Goal: Answer question/provide support

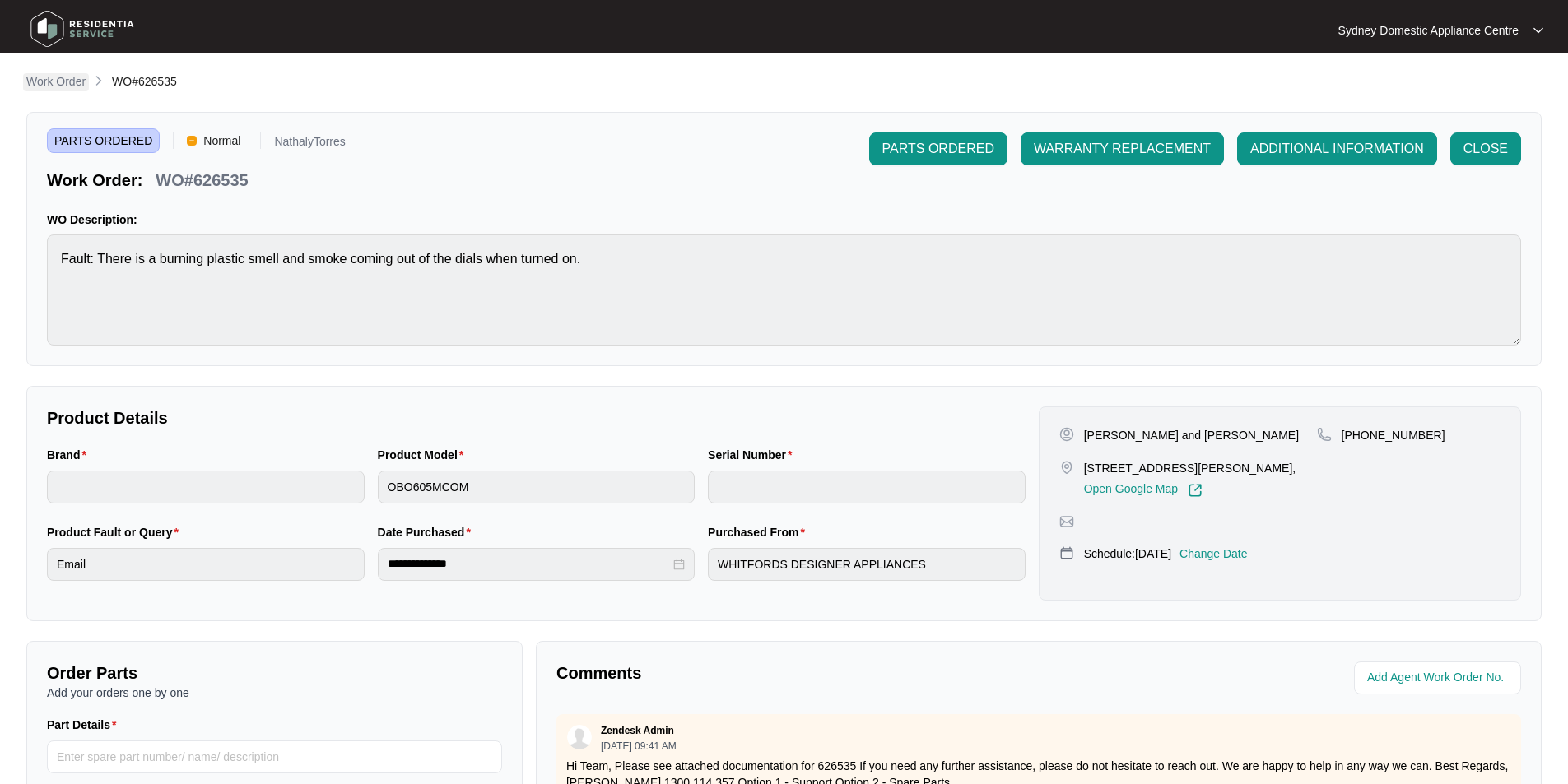
click at [41, 73] on p "Work Order" at bounding box center [56, 81] width 59 height 17
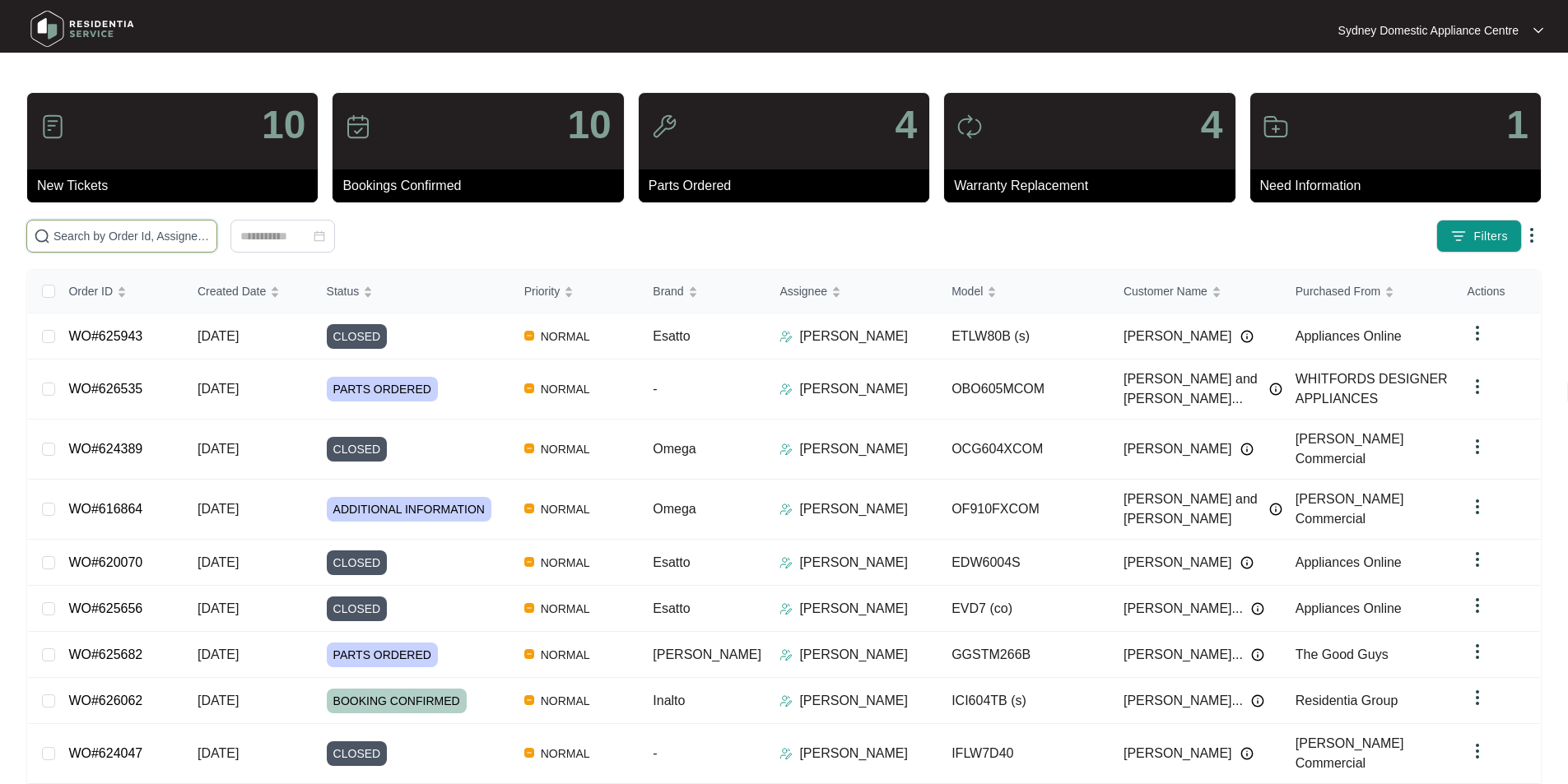
click at [184, 232] on input "text" at bounding box center [131, 236] width 156 height 18
paste input "625682"
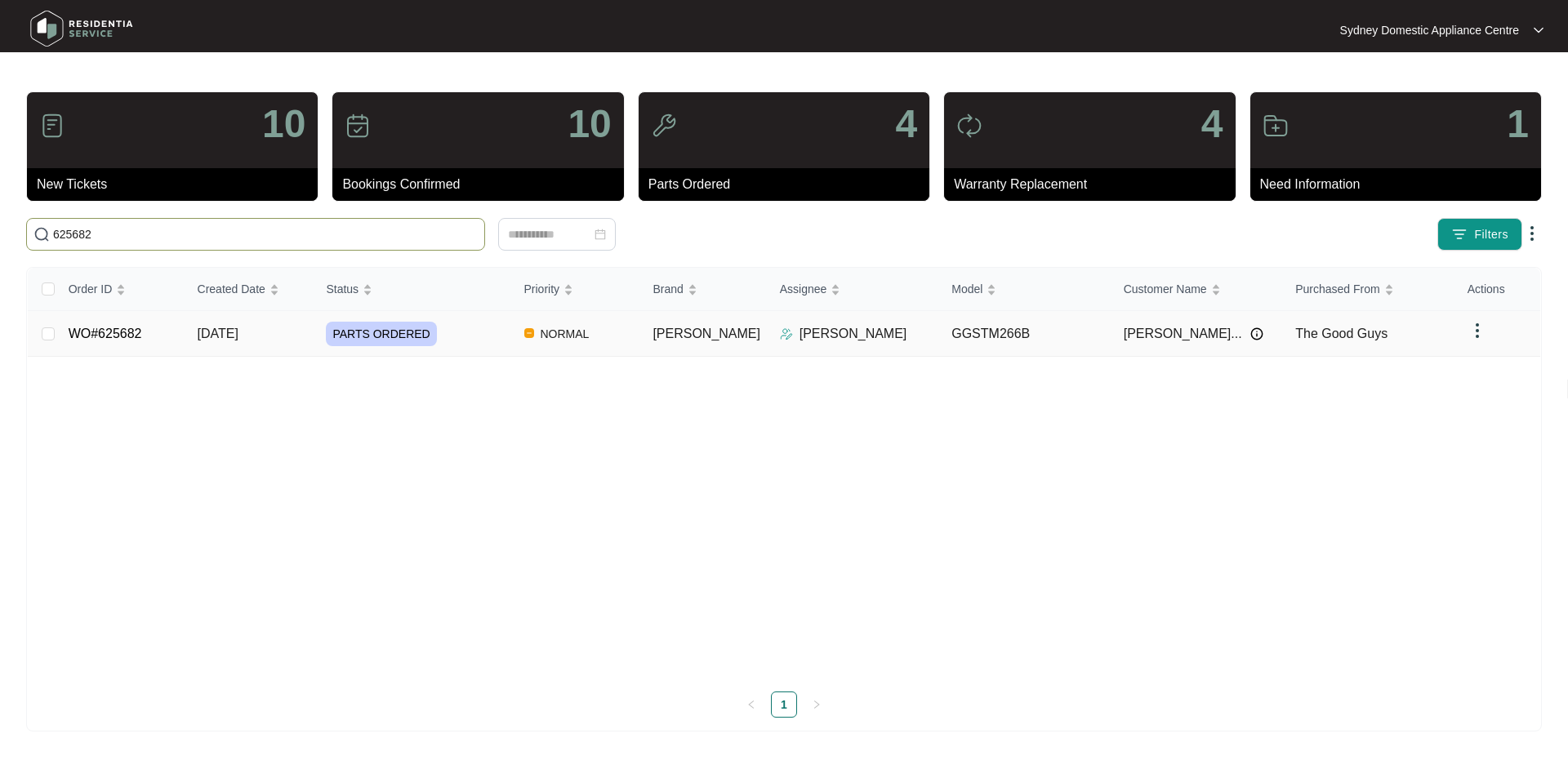
type input "625682"
click at [117, 333] on link "WO#625682" at bounding box center [105, 334] width 74 height 14
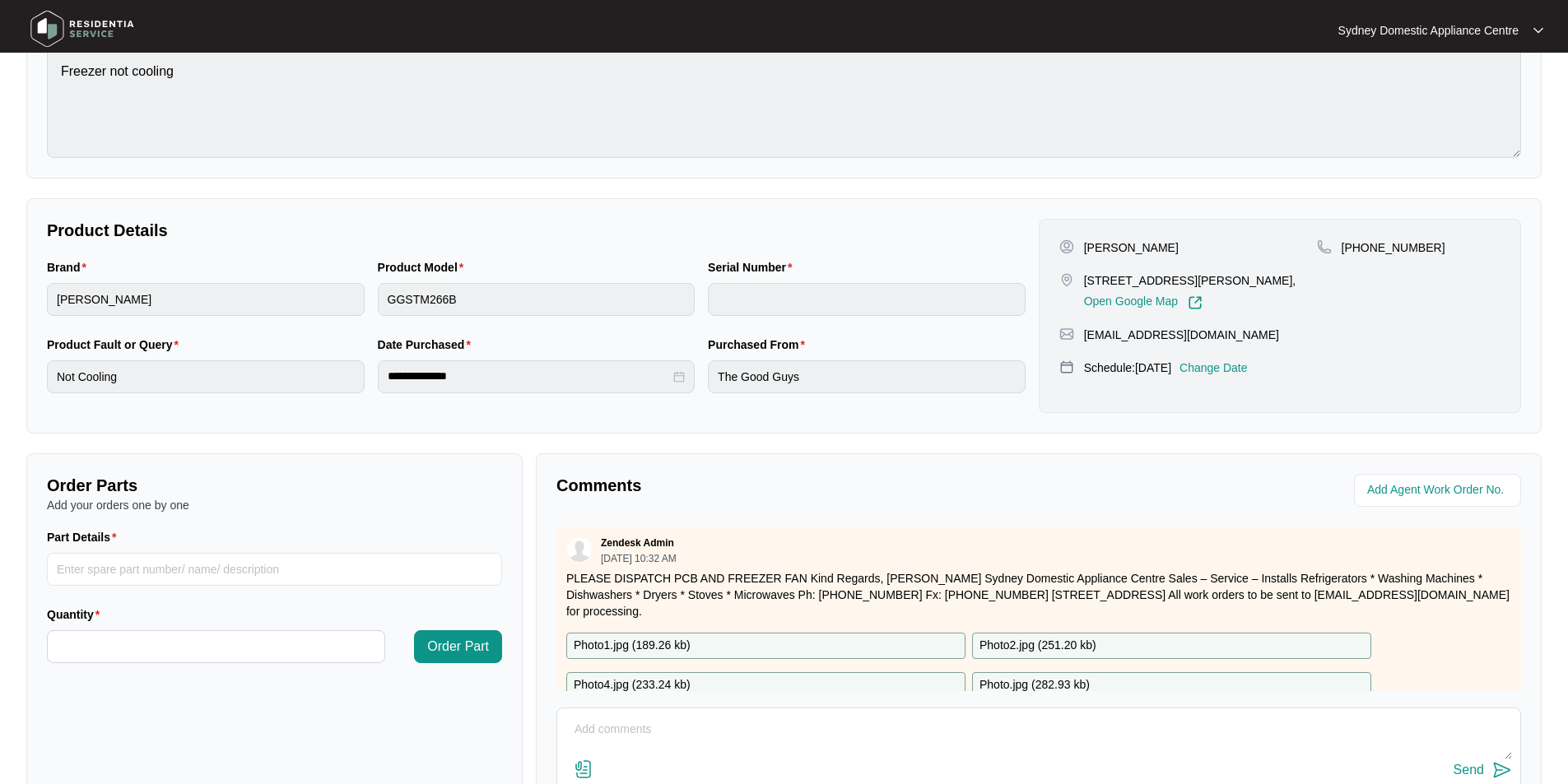
scroll to position [307, 0]
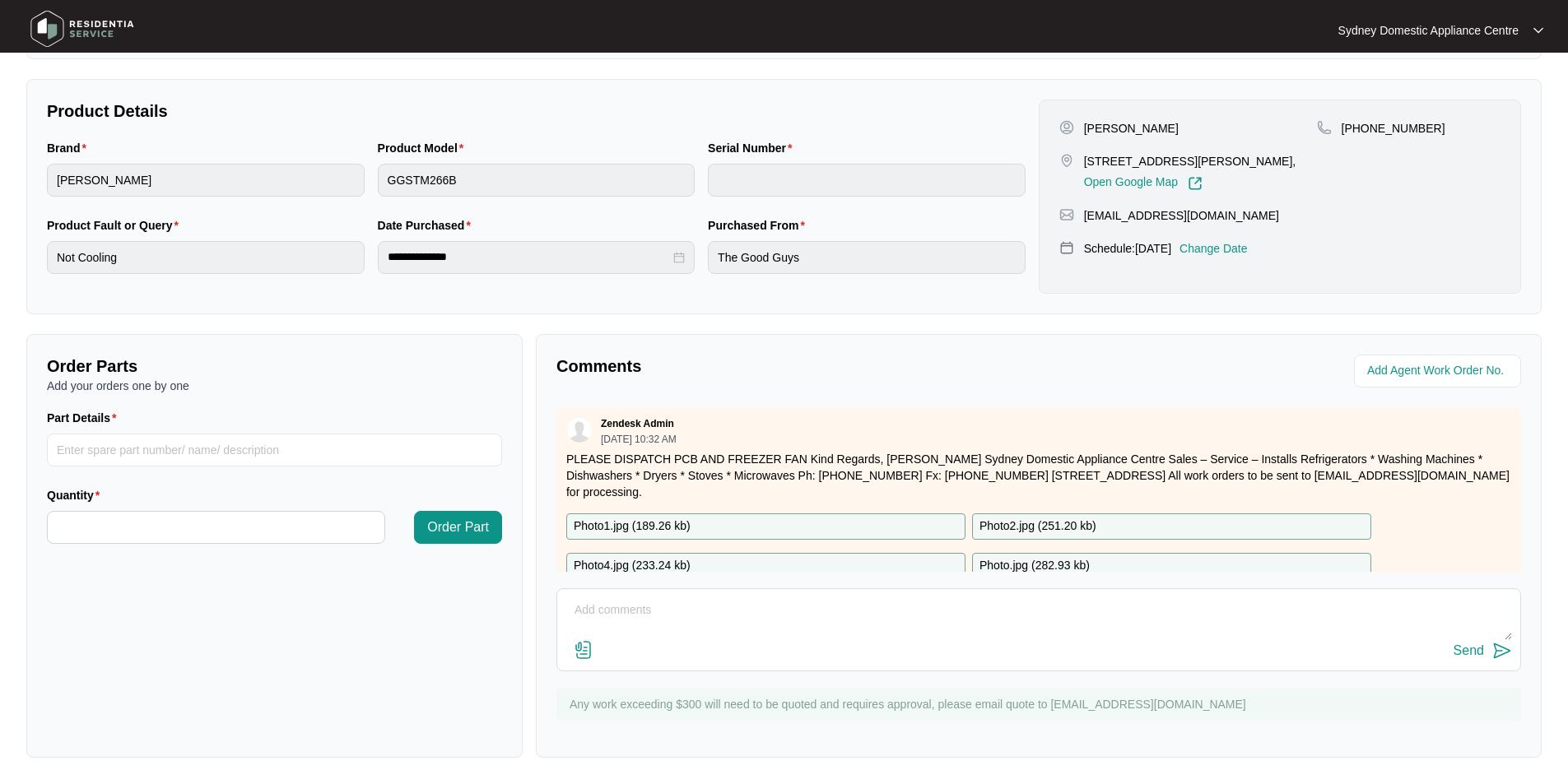
click at [787, 612] on textarea at bounding box center [1038, 618] width 946 height 43
paste textarea "FAULT REPORTED: Freezer not freezing very well items still a bit soft + fridge …"
click at [583, 655] on img at bounding box center [583, 651] width 20 height 20
click at [0, 0] on input "file" at bounding box center [0, 0] width 0 height 0
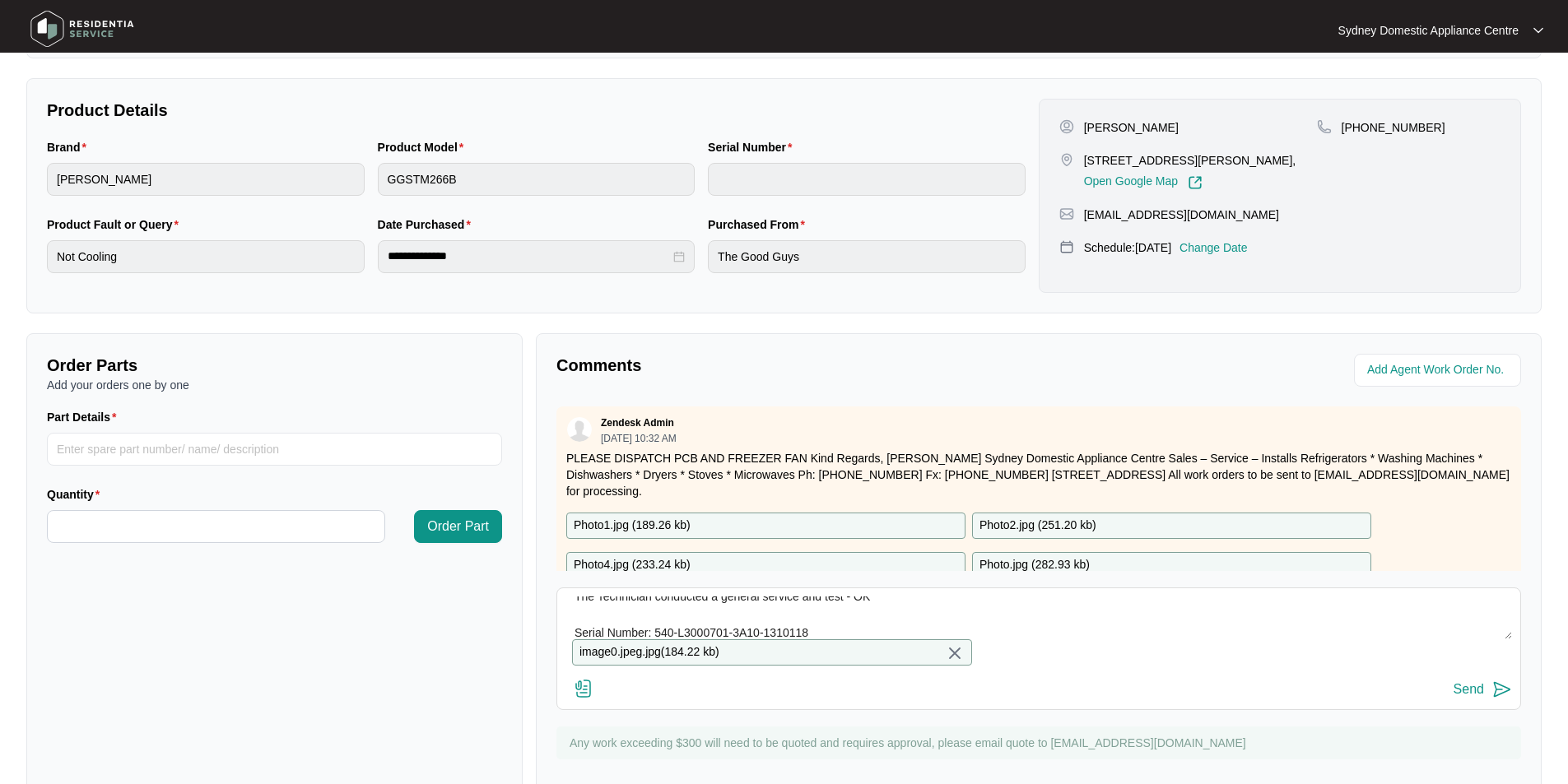
click at [850, 621] on textarea "Hi Team. FAULT REPORTED: Freezer not freezing very well items still a bit soft …" at bounding box center [1038, 618] width 946 height 43
paste textarea "Kind Regards, [PERSON_NAME] Sydney Domestic Appliance Centre Sales – Service – …"
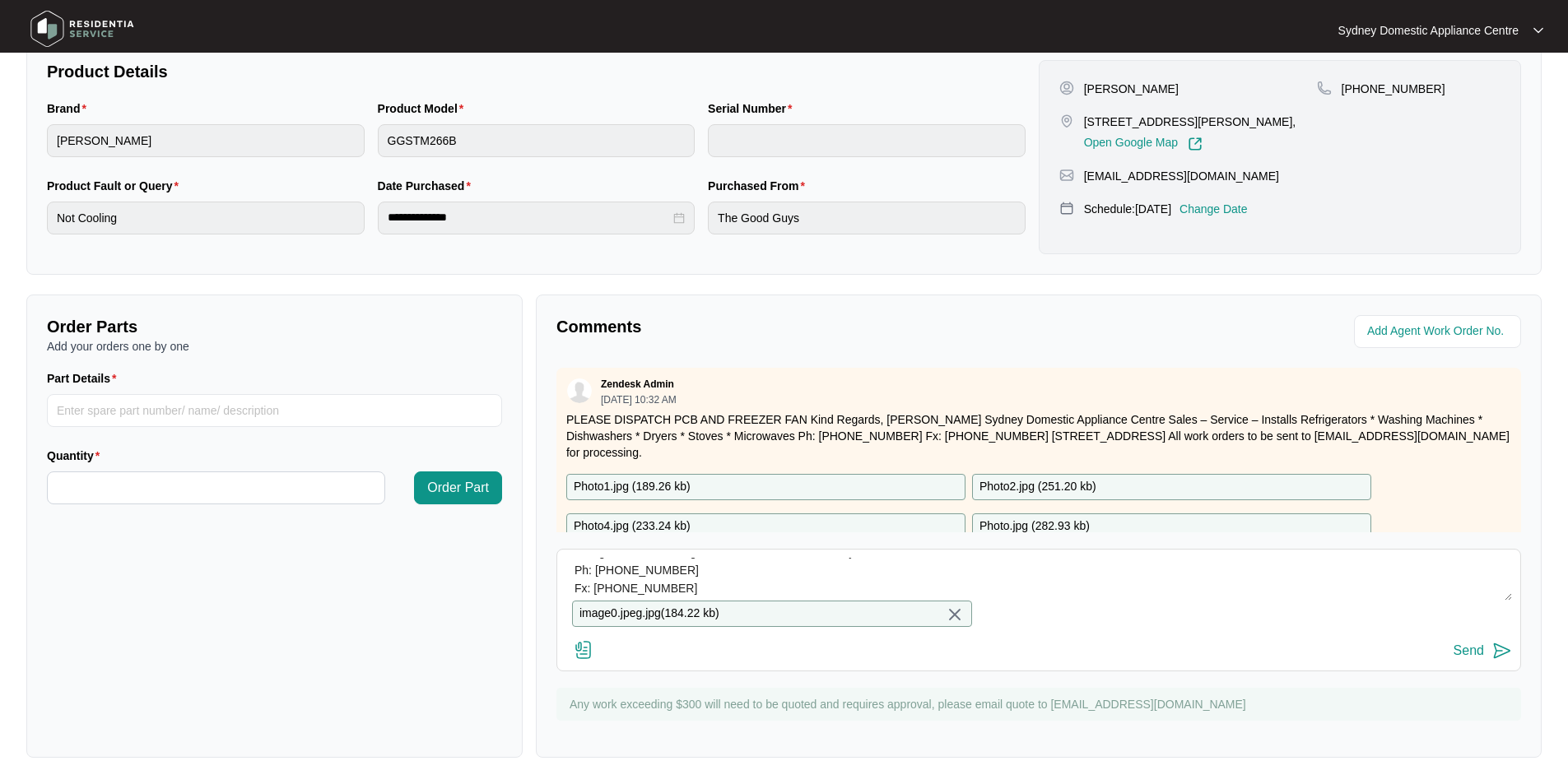
type textarea "Hi Team. FAULT REPORTED: Freezer not freezing very well items still a bit soft …"
click at [1462, 653] on div "Send" at bounding box center [1468, 651] width 31 height 15
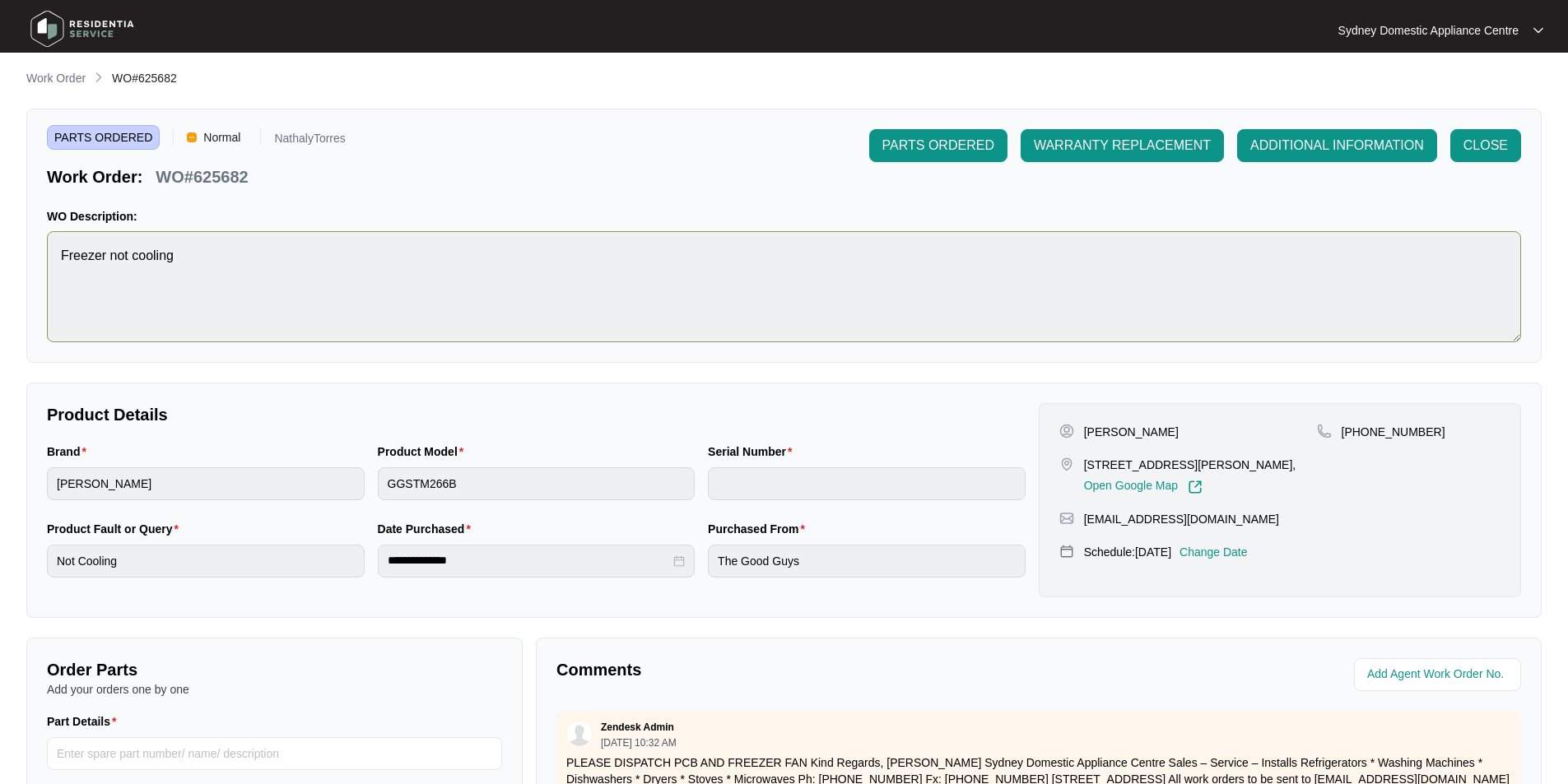
scroll to position [0, 0]
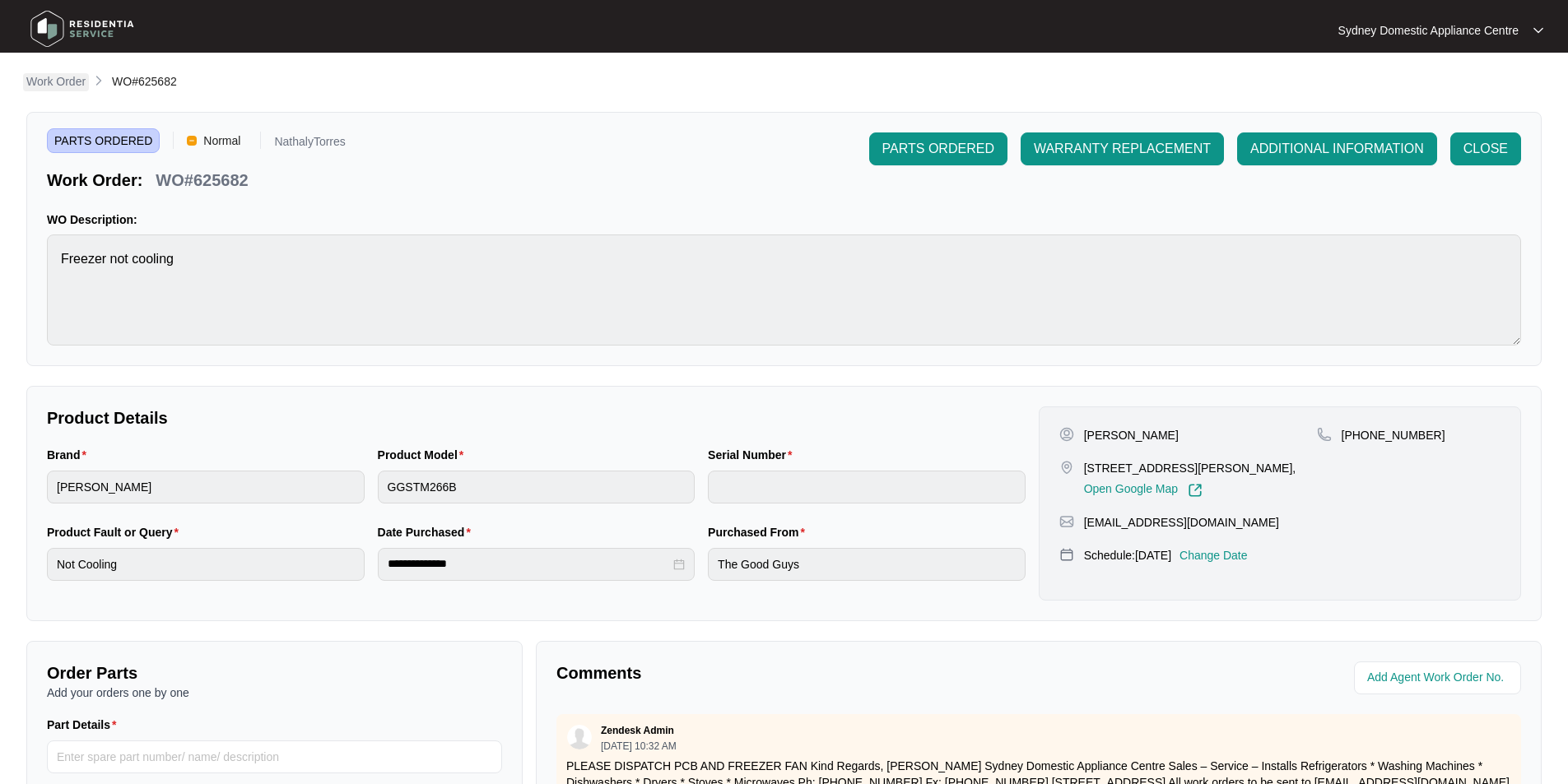
click at [32, 84] on p "Work Order" at bounding box center [56, 81] width 59 height 17
